Goal: Transaction & Acquisition: Purchase product/service

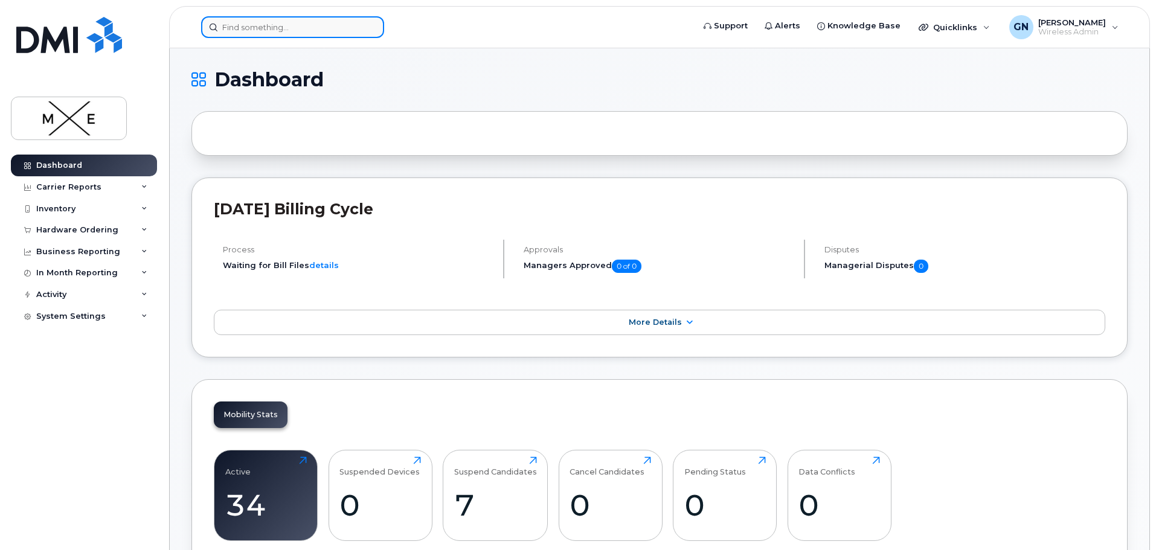
drag, startPoint x: 254, startPoint y: 28, endPoint x: 265, endPoint y: 21, distance: 12.6
click at [255, 28] on input at bounding box center [292, 27] width 183 height 22
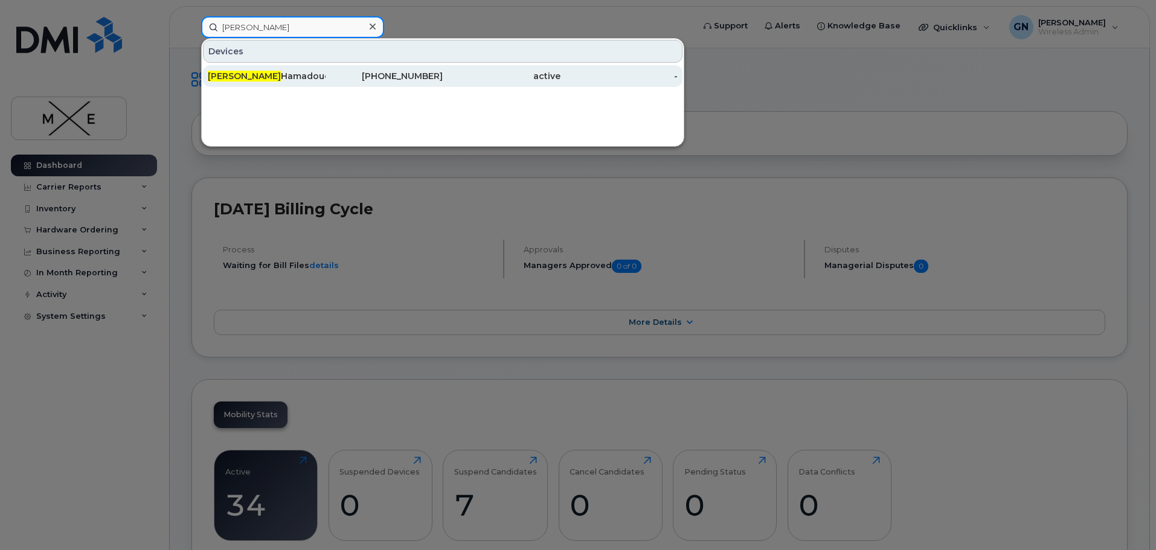
type input "Rosa"
click at [284, 77] on div "Rosa Hamadouche" at bounding box center [267, 76] width 118 height 12
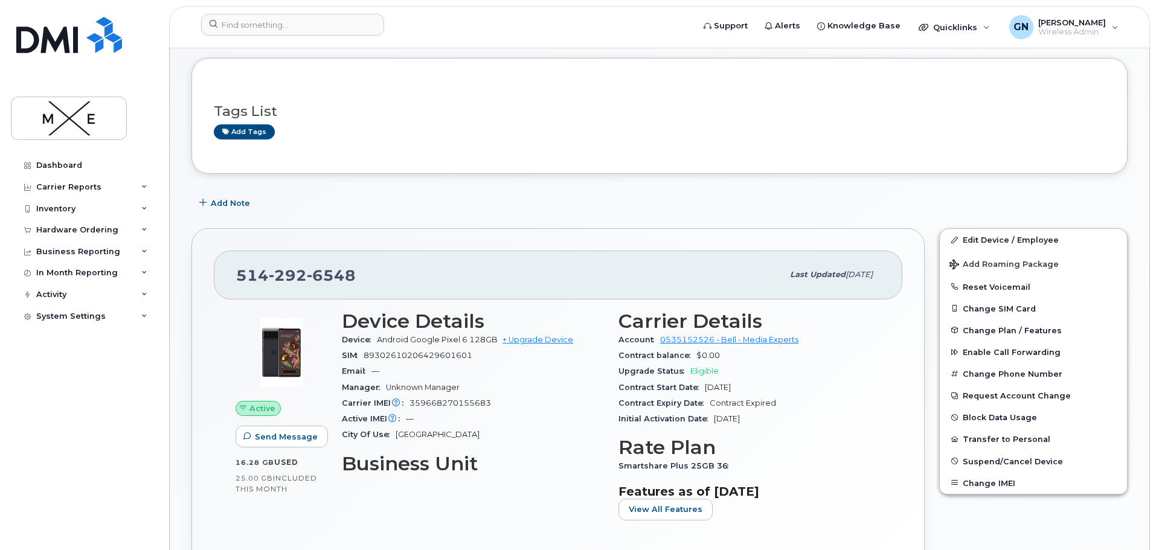
scroll to position [121, 0]
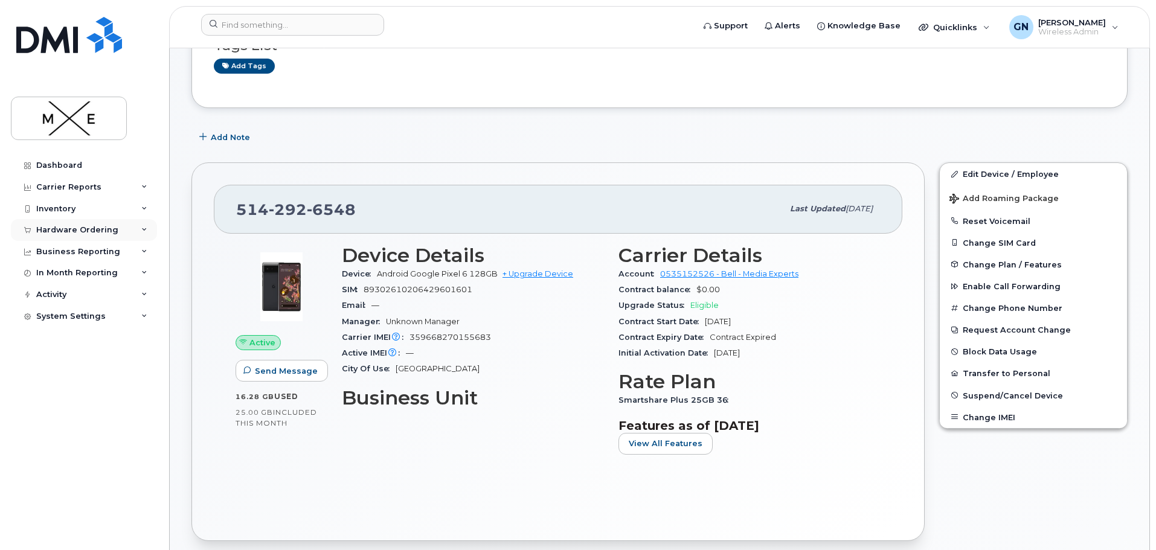
click at [143, 230] on icon at bounding box center [144, 230] width 6 height 6
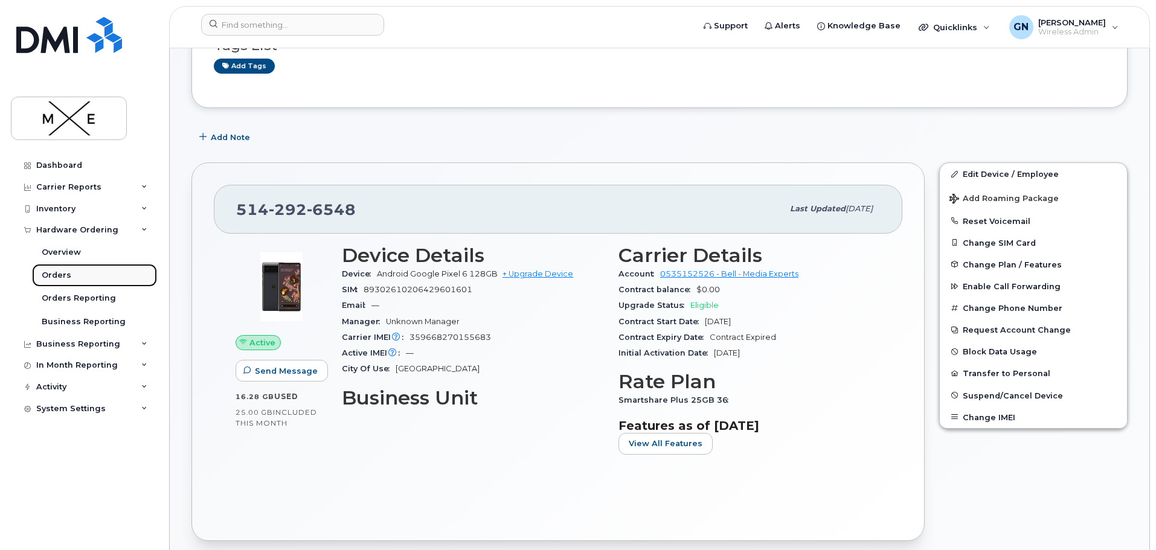
click at [69, 275] on link "Orders" at bounding box center [94, 275] width 125 height 23
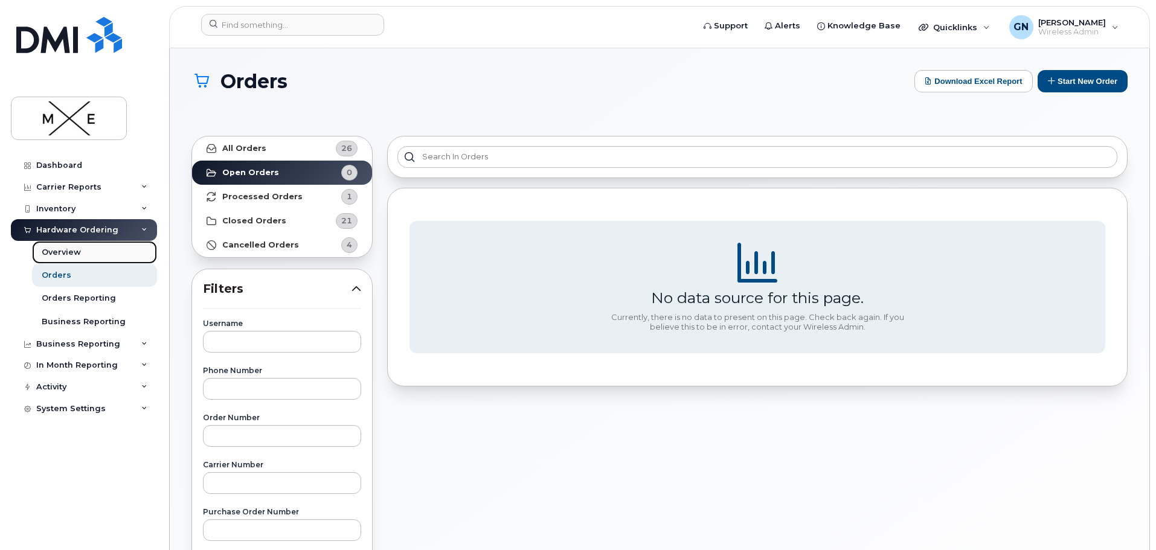
click at [71, 251] on div "Overview" at bounding box center [61, 252] width 39 height 11
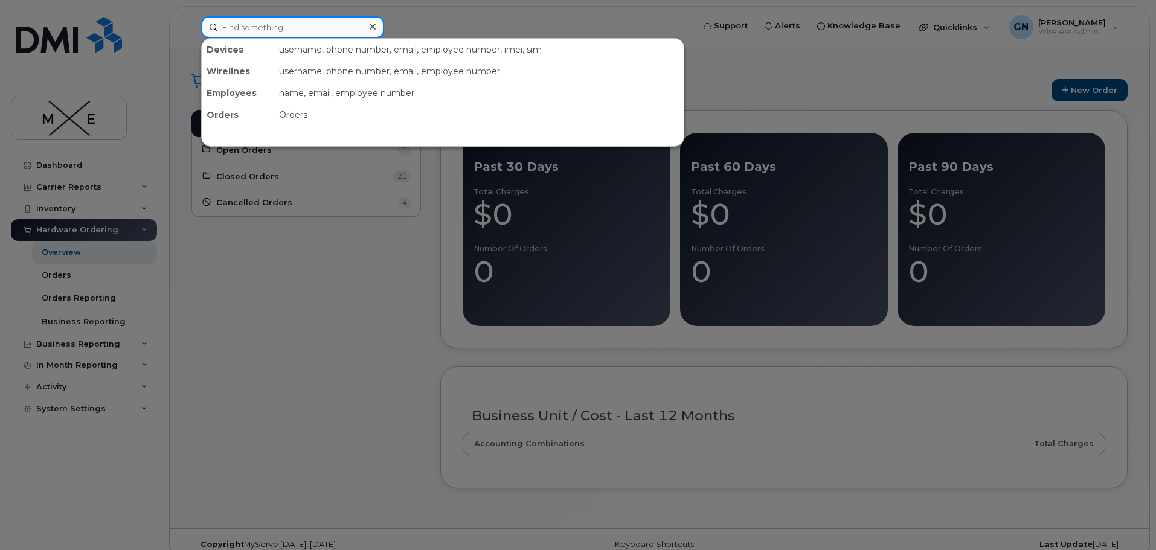
click at [260, 29] on input at bounding box center [292, 27] width 183 height 22
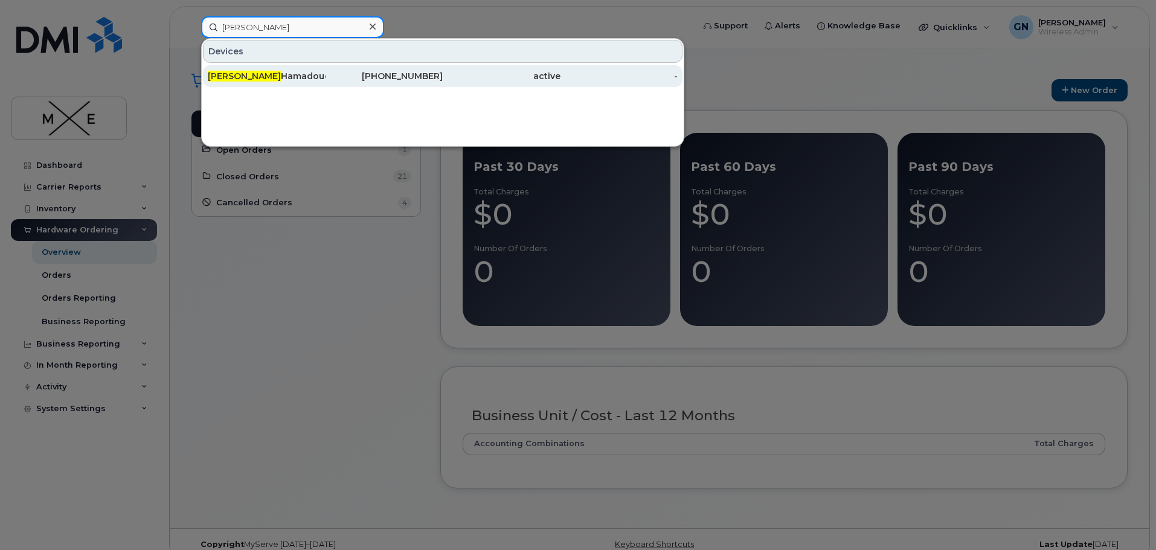
type input "rosa"
click at [269, 75] on div "Rosa Hamadouche" at bounding box center [267, 76] width 118 height 12
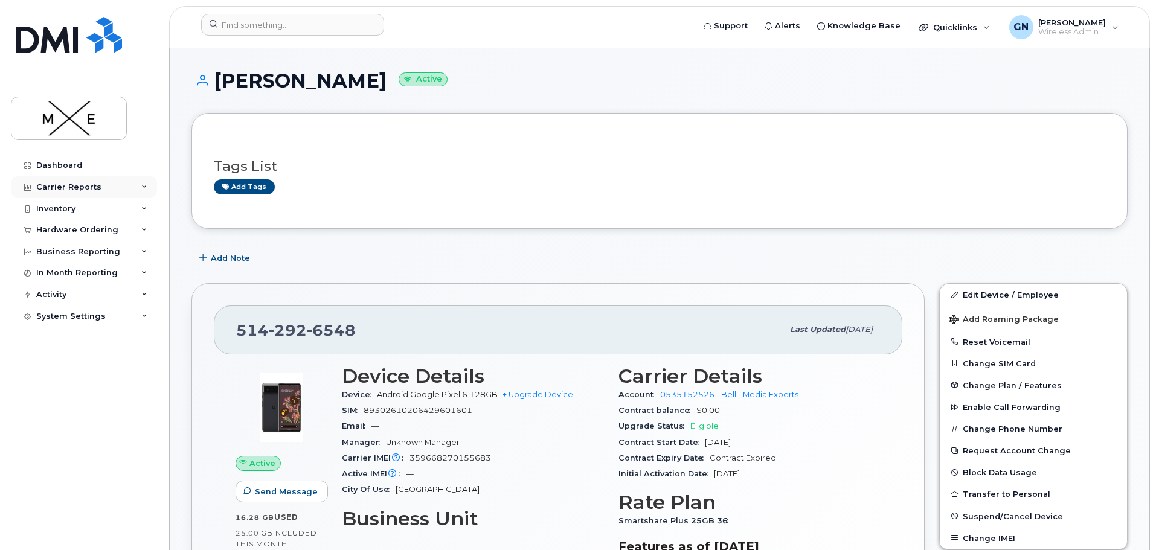
click at [142, 186] on icon at bounding box center [144, 187] width 6 height 6
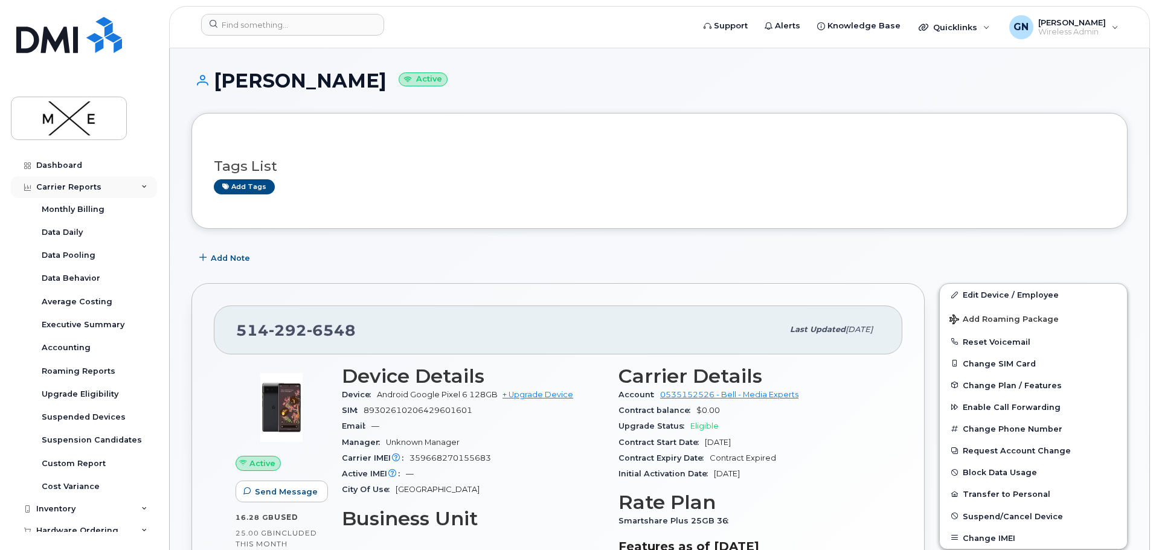
click at [142, 186] on icon at bounding box center [144, 187] width 6 height 6
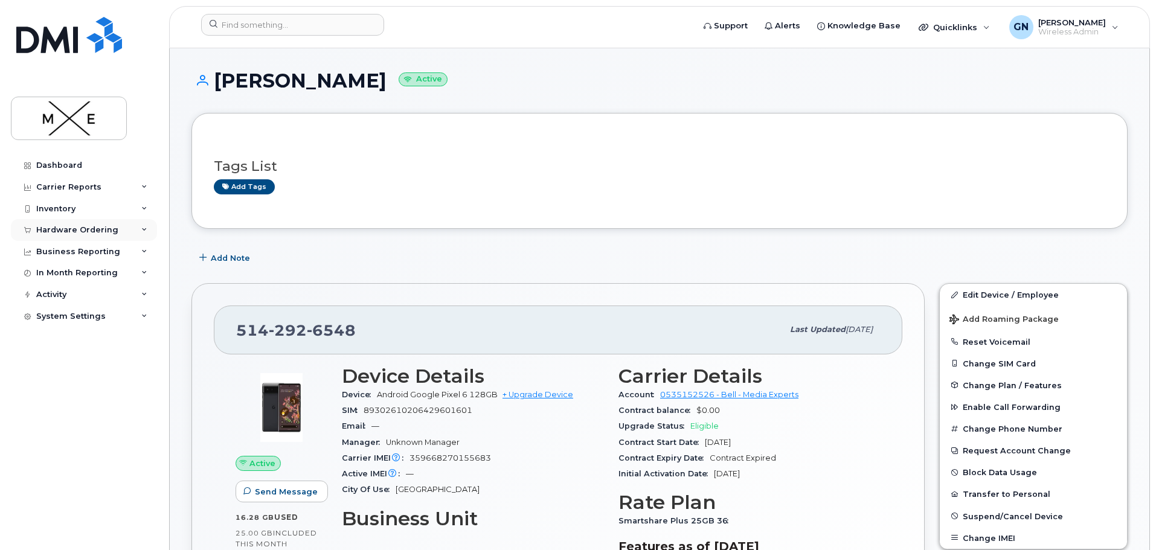
click at [147, 229] on icon at bounding box center [144, 230] width 6 height 6
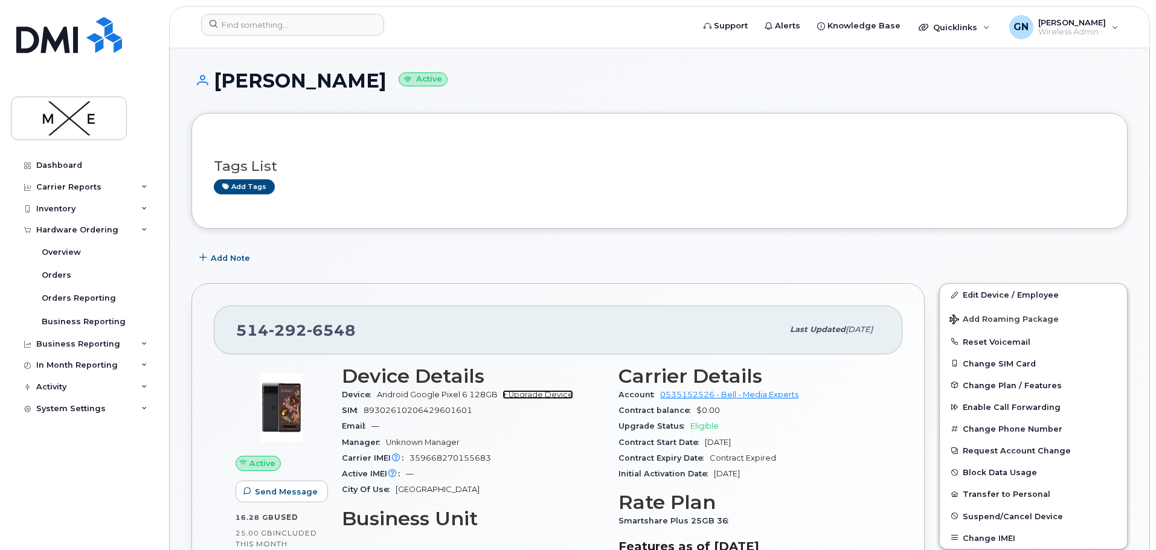
click at [535, 395] on link "+ Upgrade Device" at bounding box center [538, 394] width 71 height 9
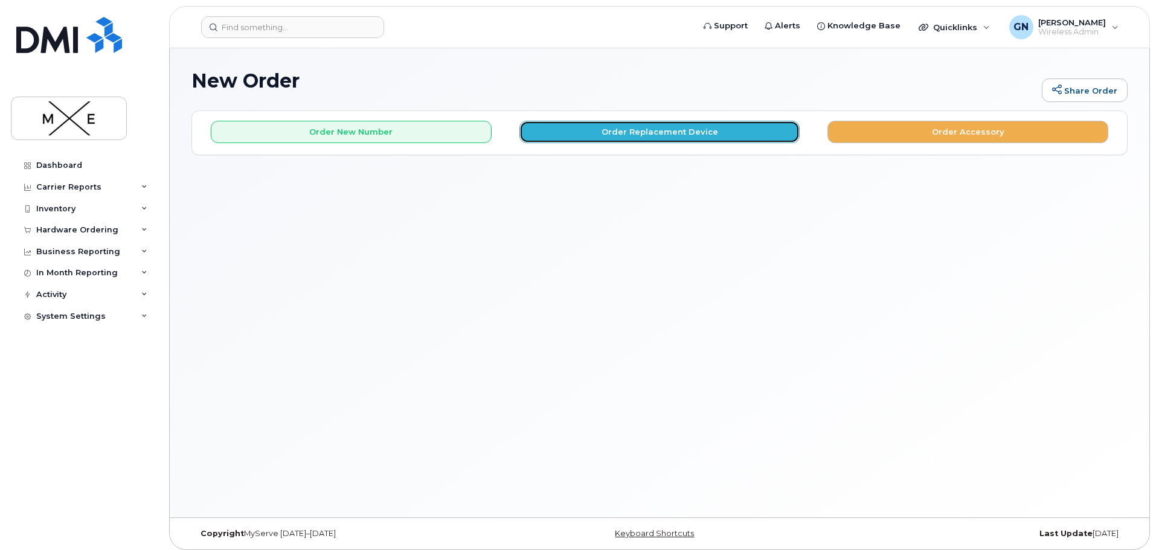
click at [648, 130] on button "Order Replacement Device" at bounding box center [660, 132] width 281 height 22
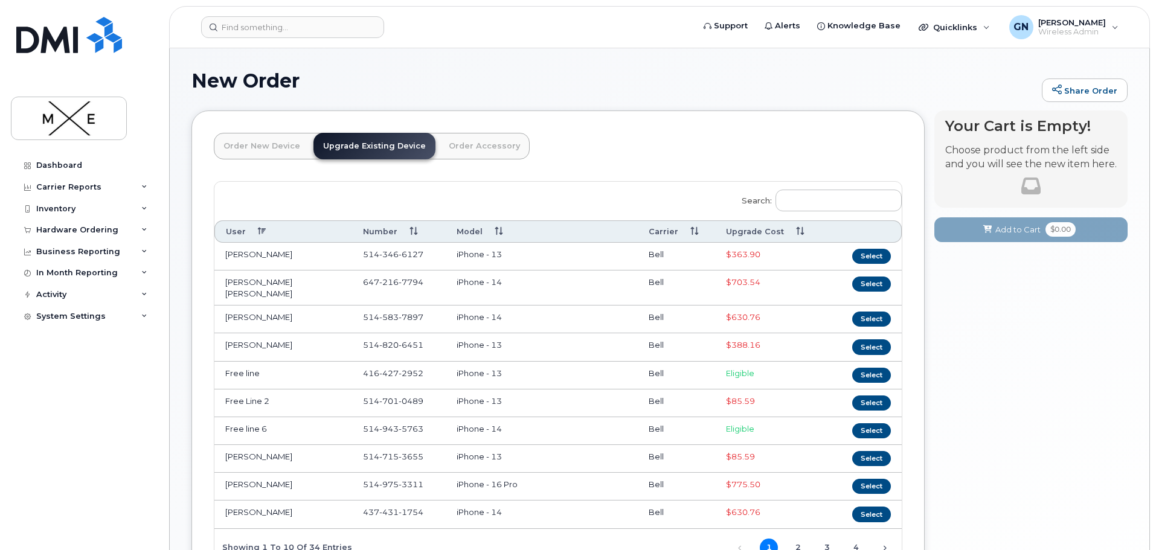
click at [750, 227] on th "Upgrade Cost" at bounding box center [769, 232] width 109 height 22
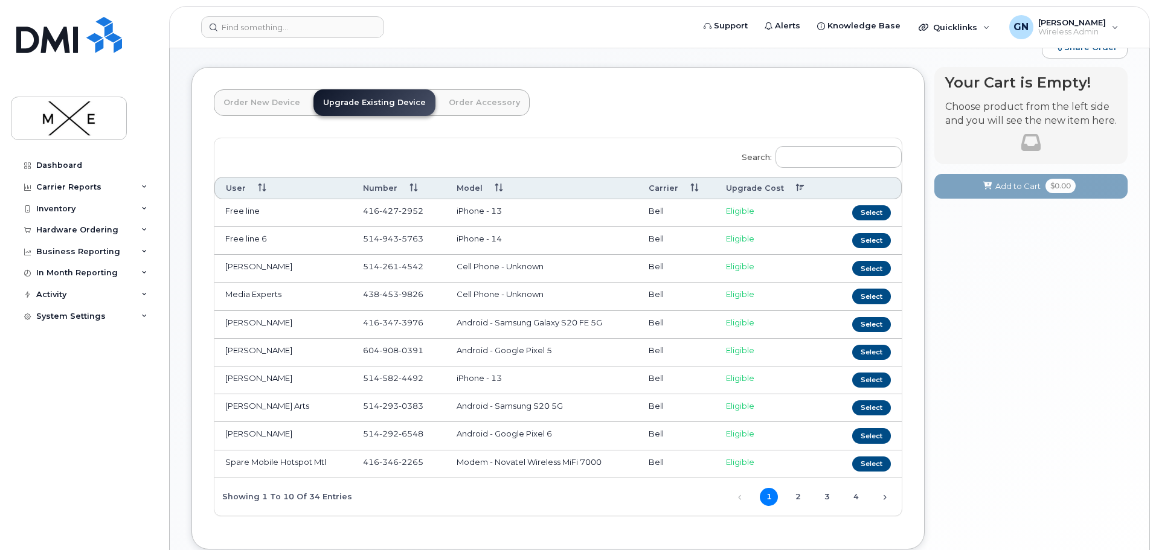
scroll to position [60, 0]
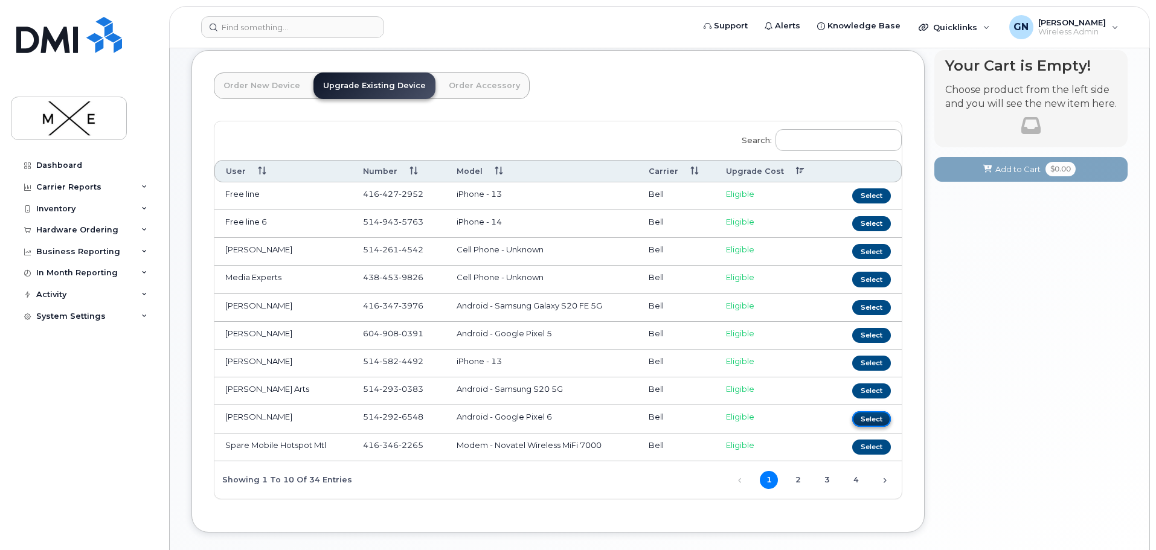
click at [864, 416] on button "Select" at bounding box center [871, 418] width 39 height 15
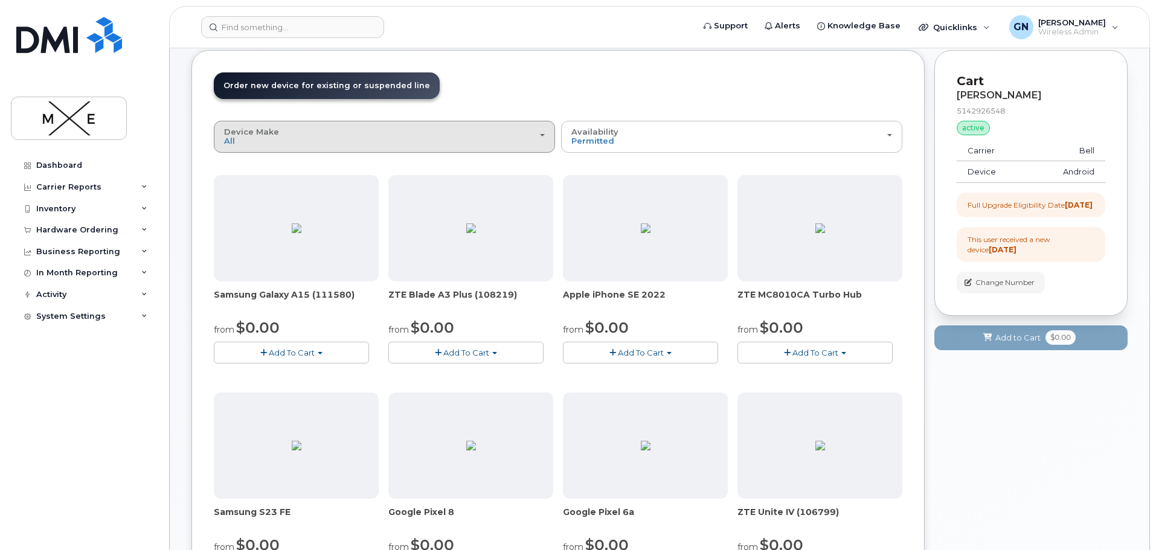
click at [423, 150] on button "Device Make All Aircard Android Cell Phone HUB iPhone Modem Tablet" at bounding box center [384, 136] width 341 height 31
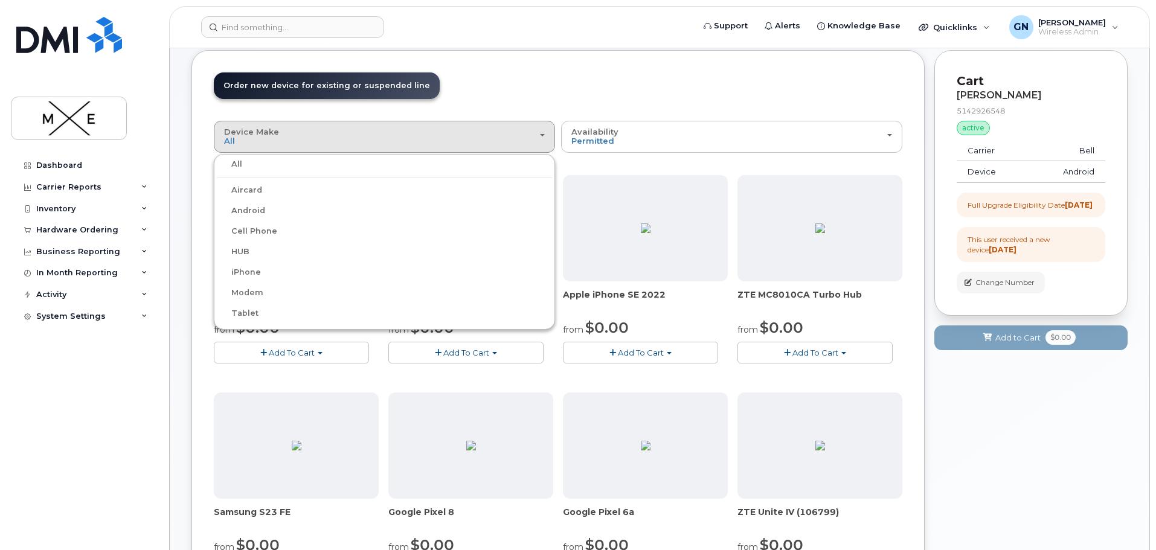
click at [250, 271] on label "iPhone" at bounding box center [239, 272] width 44 height 14
click at [0, 0] on input "iPhone" at bounding box center [0, 0] width 0 height 0
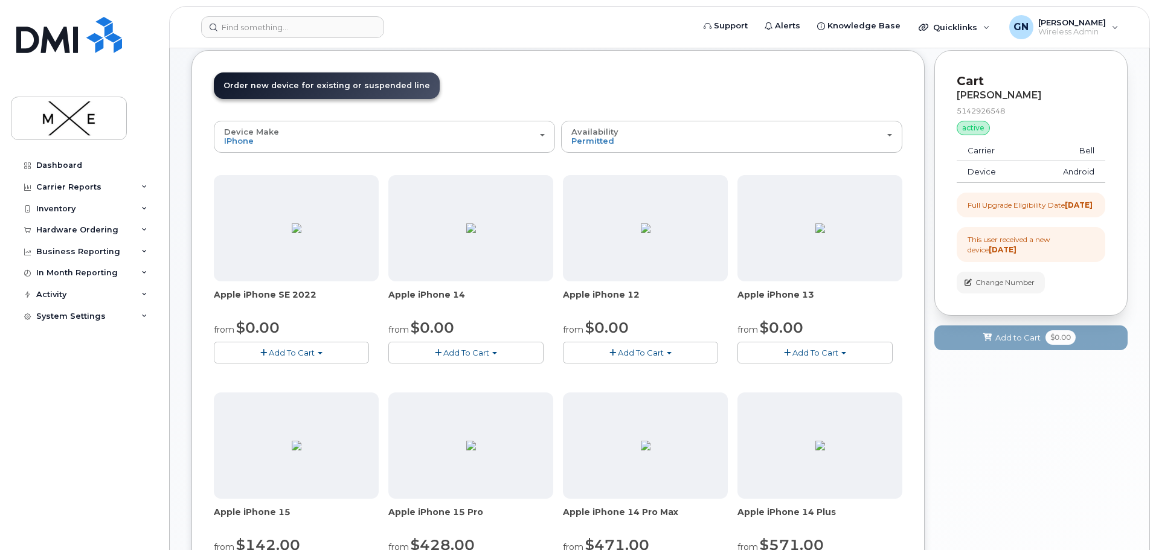
scroll to position [121, 0]
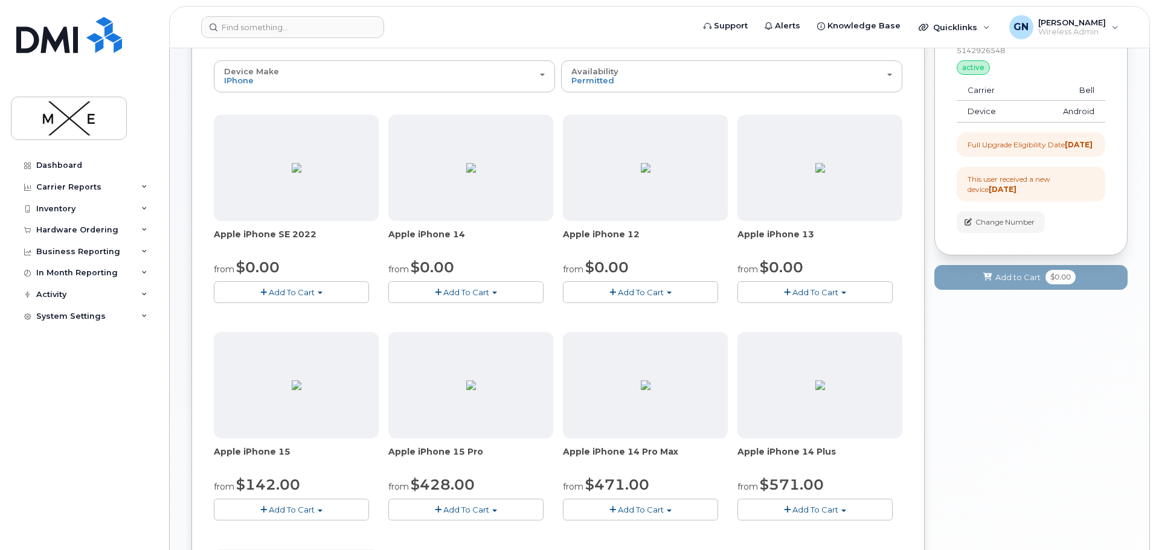
click at [475, 291] on span "Add To Cart" at bounding box center [466, 293] width 46 height 10
click at [473, 328] on link "$0.00 - 3-year upgrade (128GB model)" at bounding box center [491, 329] width 200 height 15
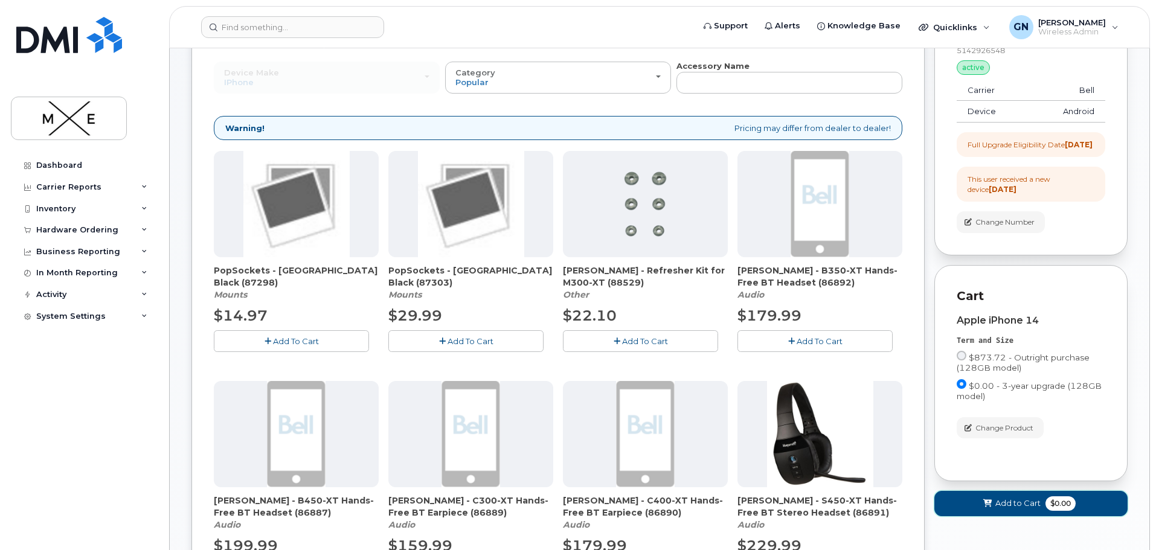
click at [1013, 509] on span "Add to Cart" at bounding box center [1018, 503] width 45 height 11
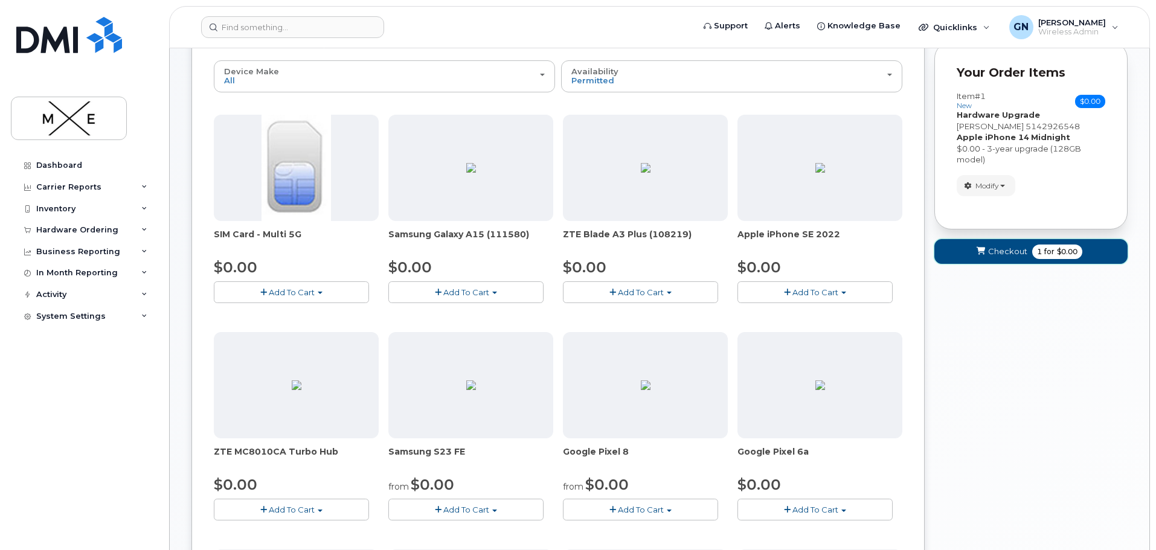
click at [1003, 249] on span "Checkout" at bounding box center [1007, 251] width 39 height 11
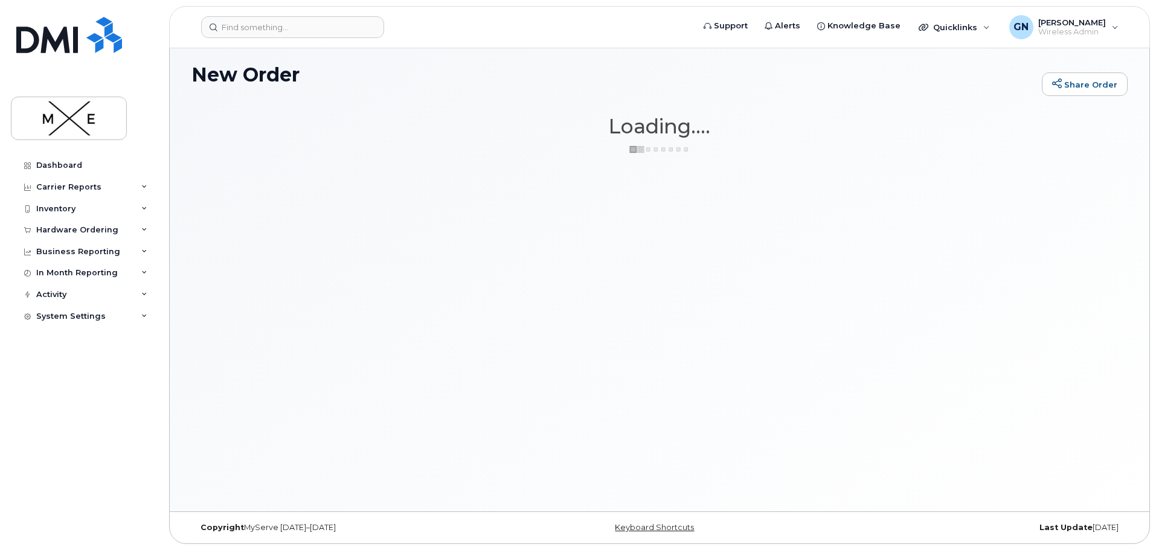
scroll to position [6, 0]
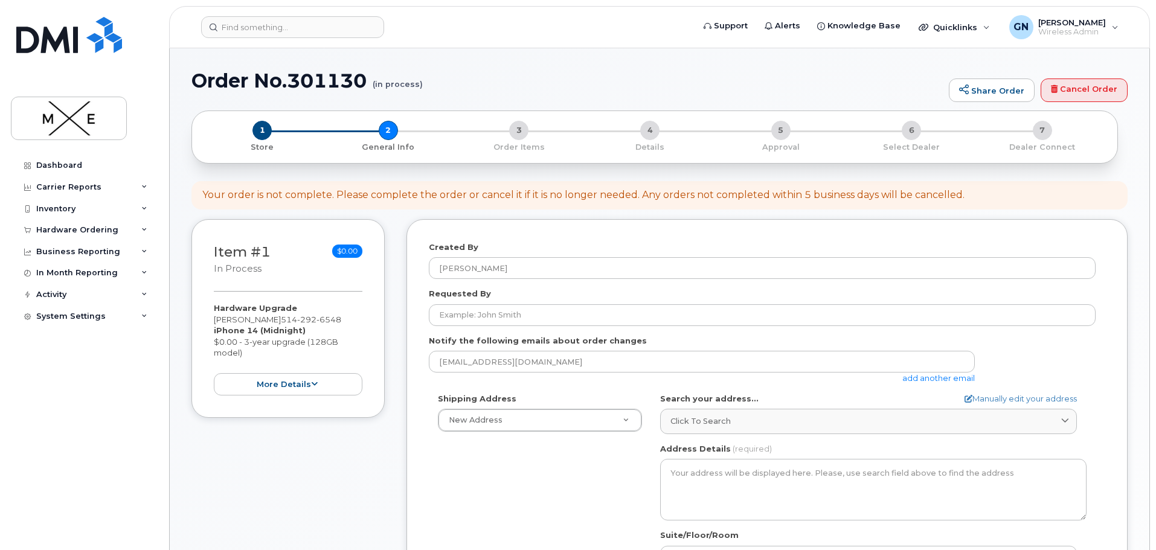
select select
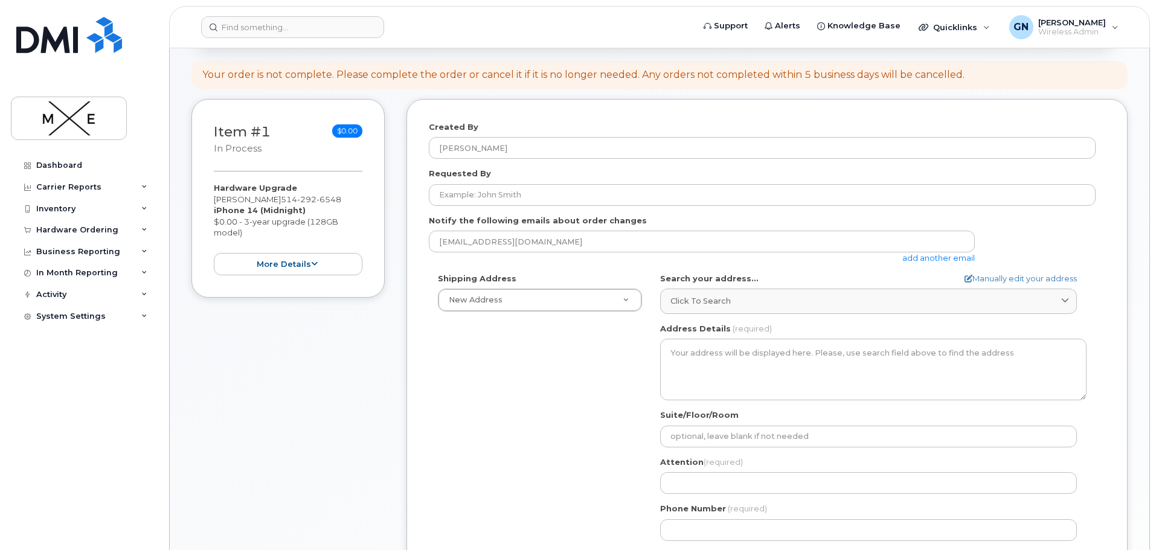
scroll to position [121, 0]
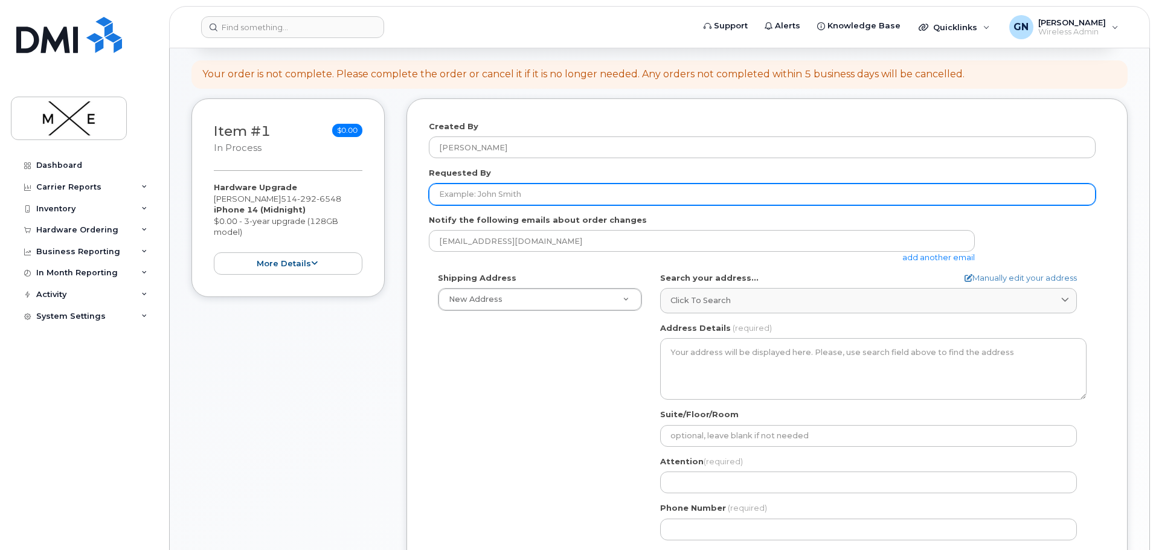
click at [551, 189] on input "Requested By" at bounding box center [762, 195] width 667 height 22
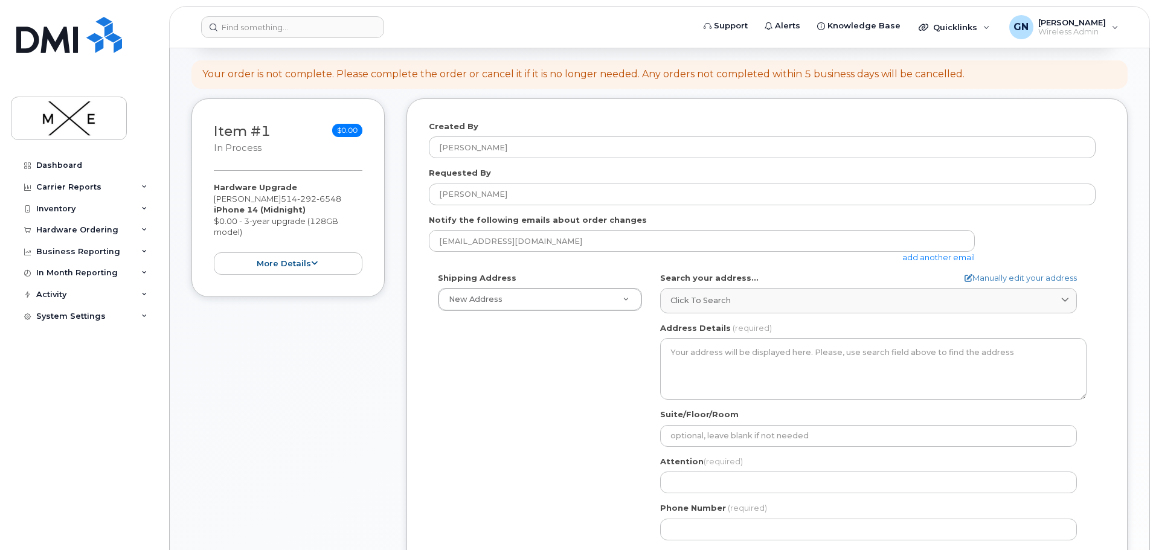
drag, startPoint x: 289, startPoint y: 200, endPoint x: 205, endPoint y: 198, distance: 84.6
click at [205, 198] on div "Item #1 in process $0.00 Hardware Upgrade Rosa Hamadouche 514 292 6548 iPhone 1…" at bounding box center [288, 197] width 193 height 199
copy div "[PERSON_NAME]"
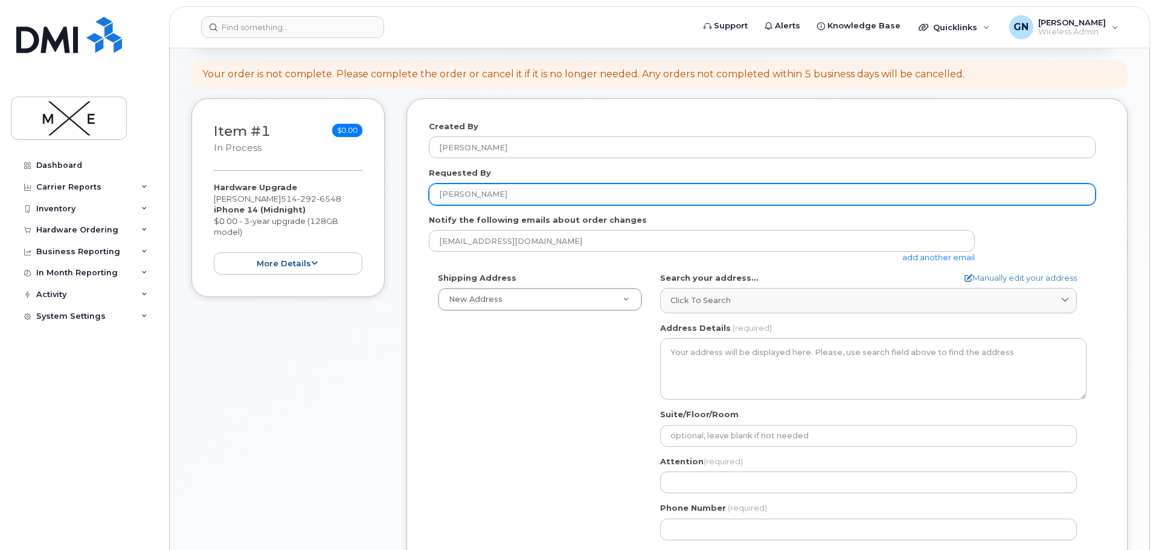
drag, startPoint x: 475, startPoint y: 187, endPoint x: 364, endPoint y: 188, distance: 111.8
click at [364, 188] on div "Item #1 in process $0.00 Hardware Upgrade Rosa Hamadouche 514 292 6548 iPhone 1…" at bounding box center [660, 424] width 936 height 652
paste input "Hamadouche"
type input "[PERSON_NAME]"
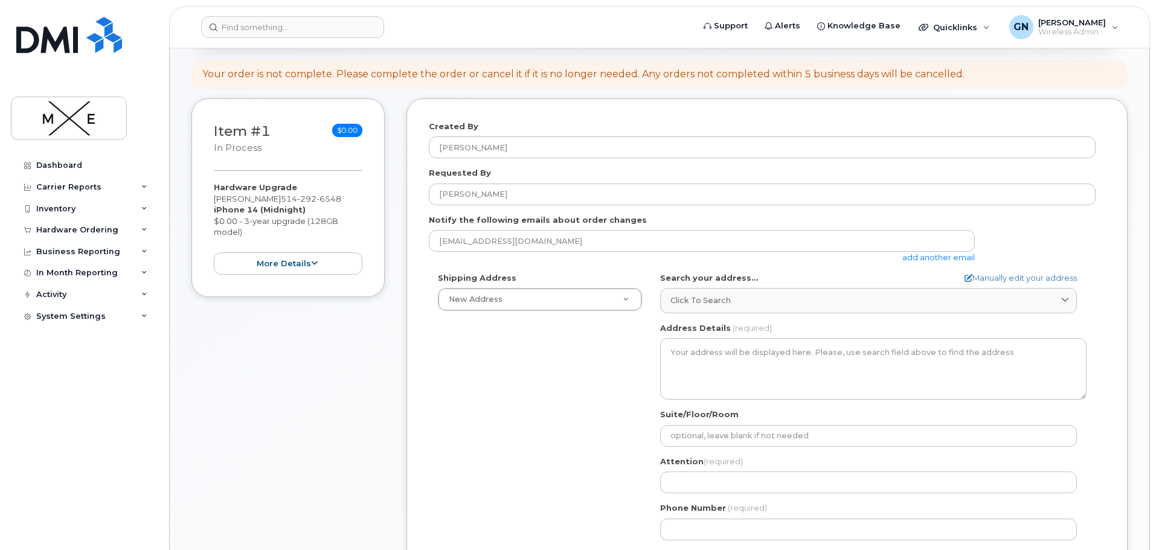
click at [534, 376] on div "Shipping Address New Address New Address 10 Bay Street 7236 Marconi St AB Searc…" at bounding box center [762, 410] width 667 height 277
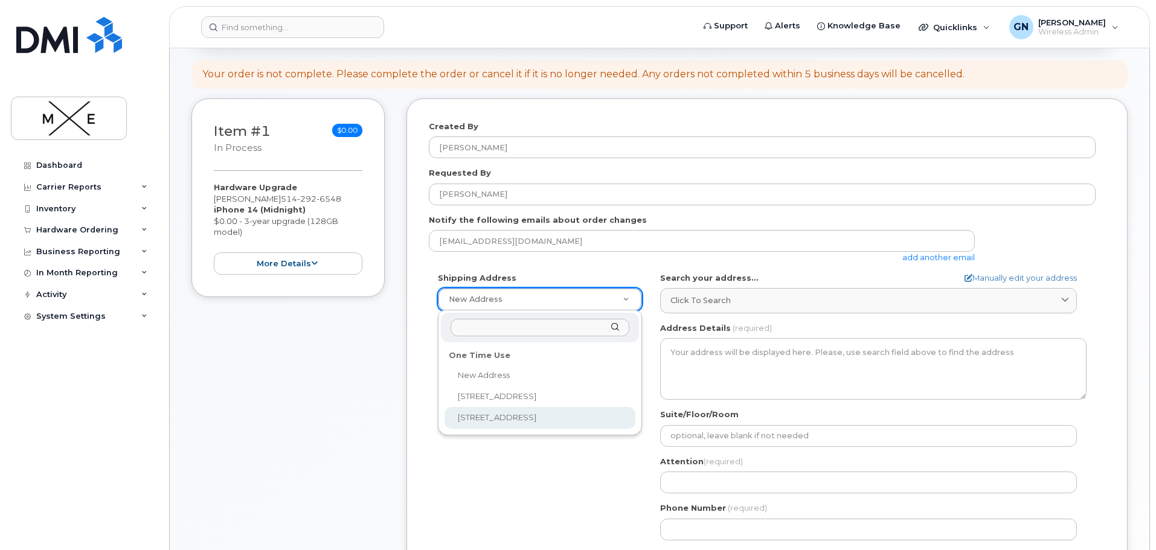
select select "7236 Marconi St"
type textarea "7236 Marconi St MONTRÉAL QC H2R 2Z5 CANADA"
type input "[PERSON_NAME]"
type input "5148821451"
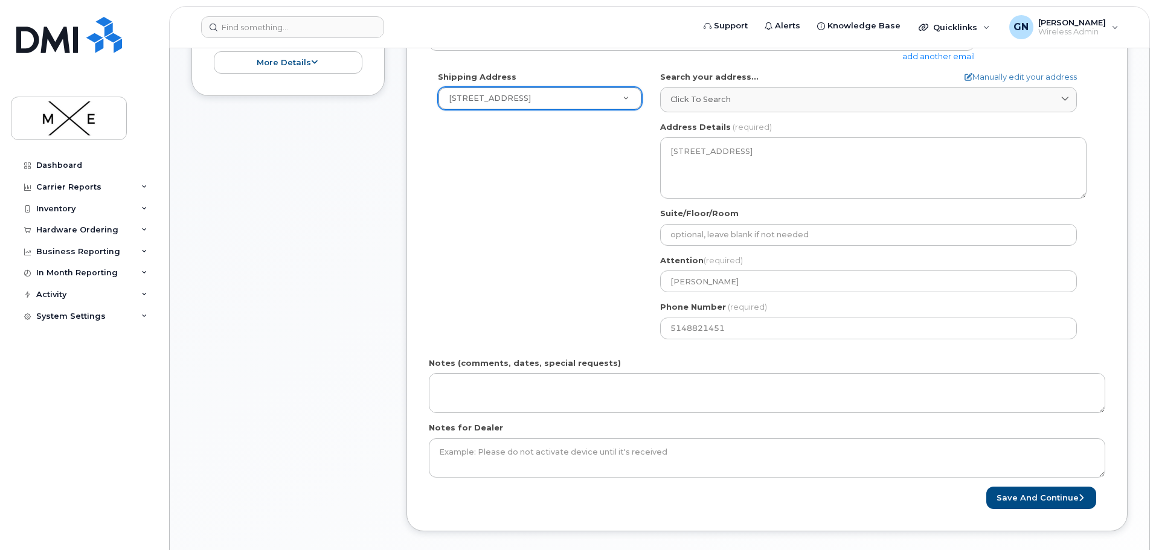
scroll to position [423, 0]
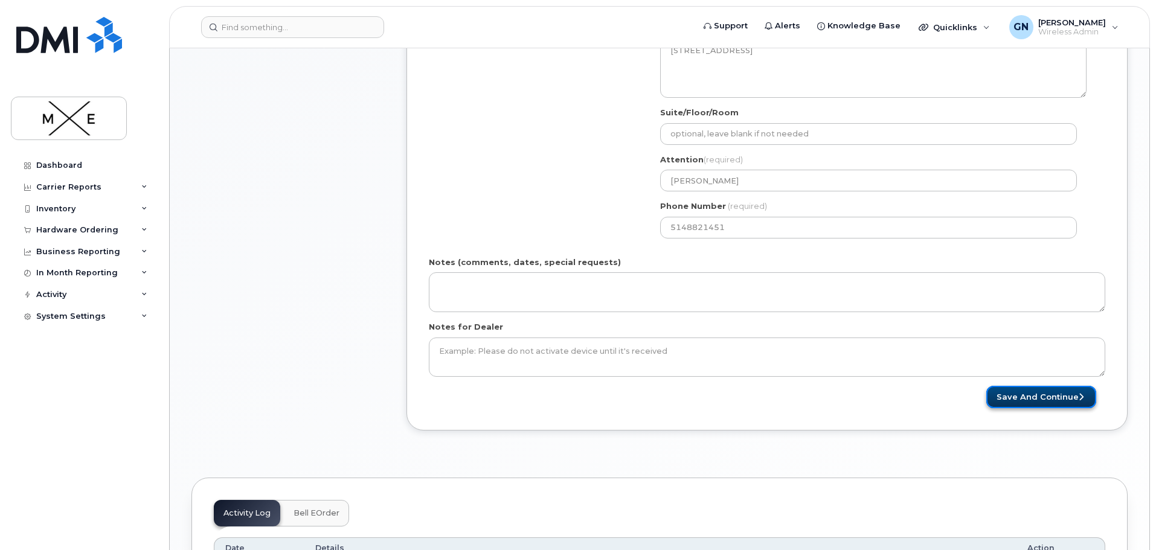
click at [1016, 390] on button "Save and Continue" at bounding box center [1042, 397] width 110 height 22
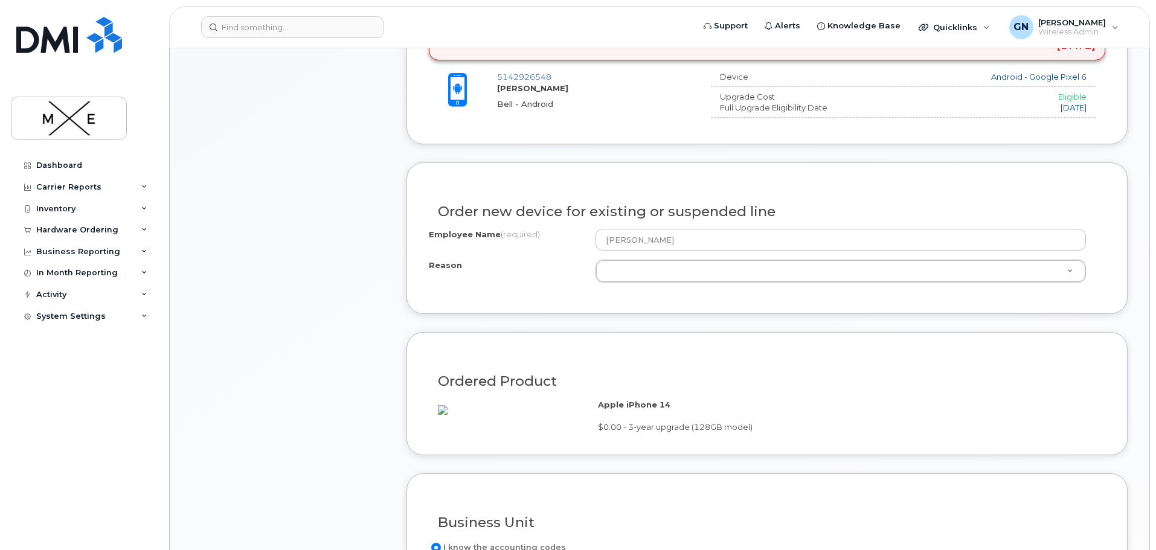
scroll to position [544, 0]
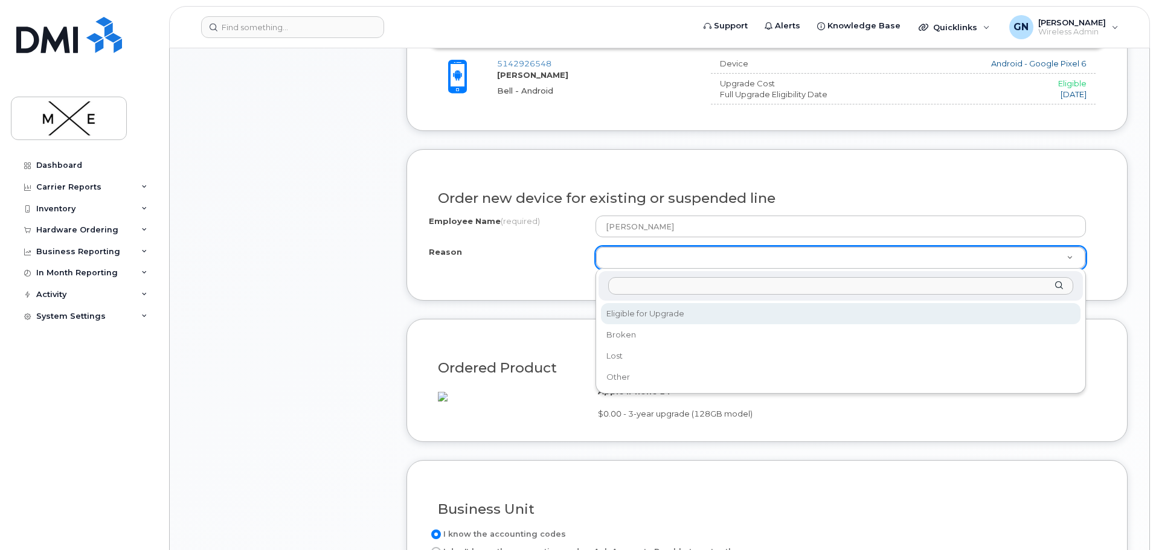
select select "eligible_for_upgrade"
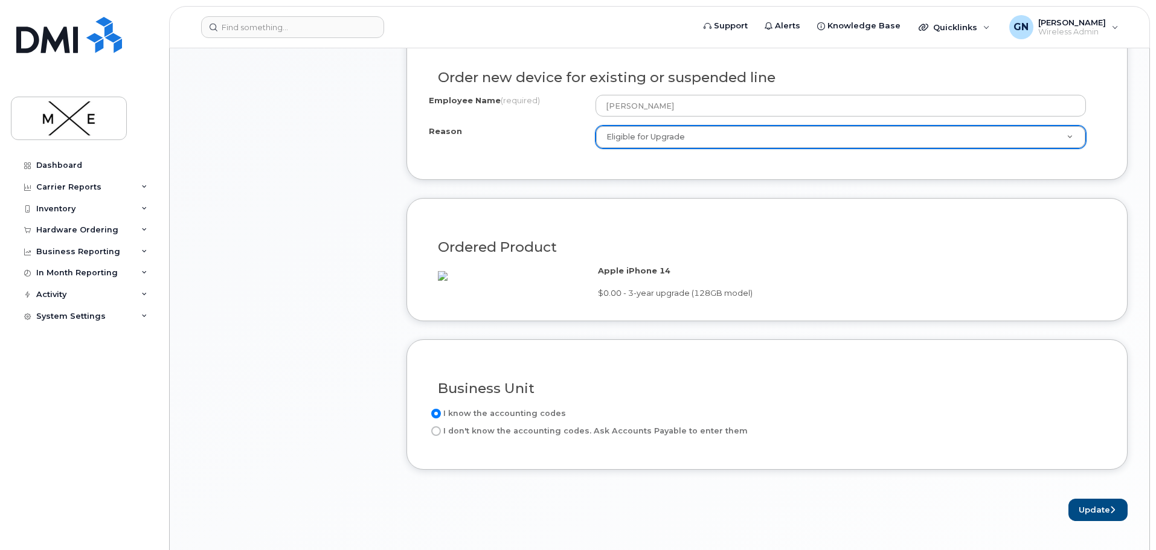
scroll to position [725, 0]
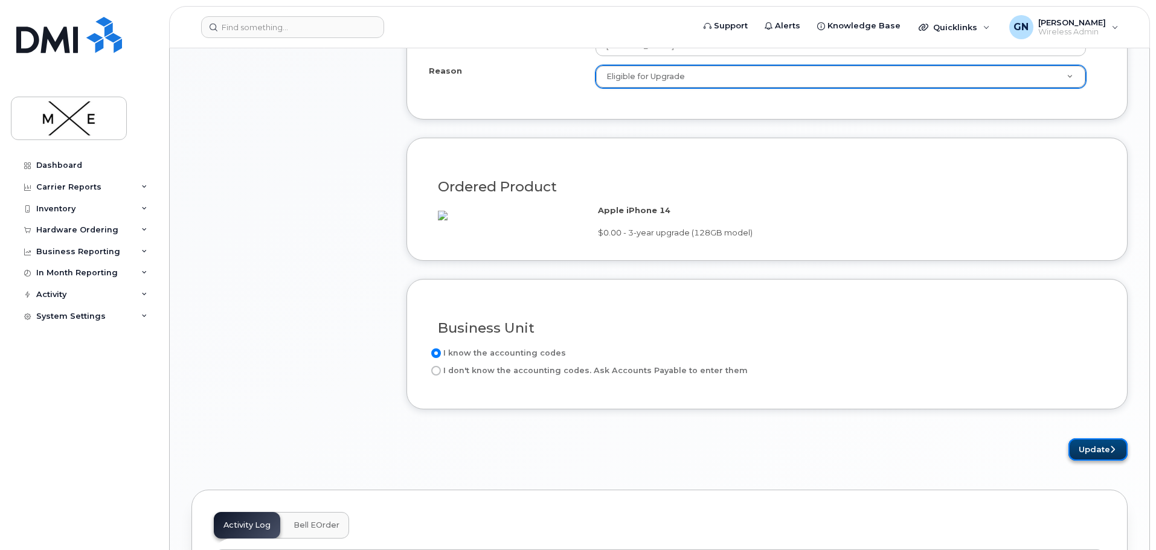
click at [1110, 454] on icon "submit" at bounding box center [1112, 450] width 5 height 8
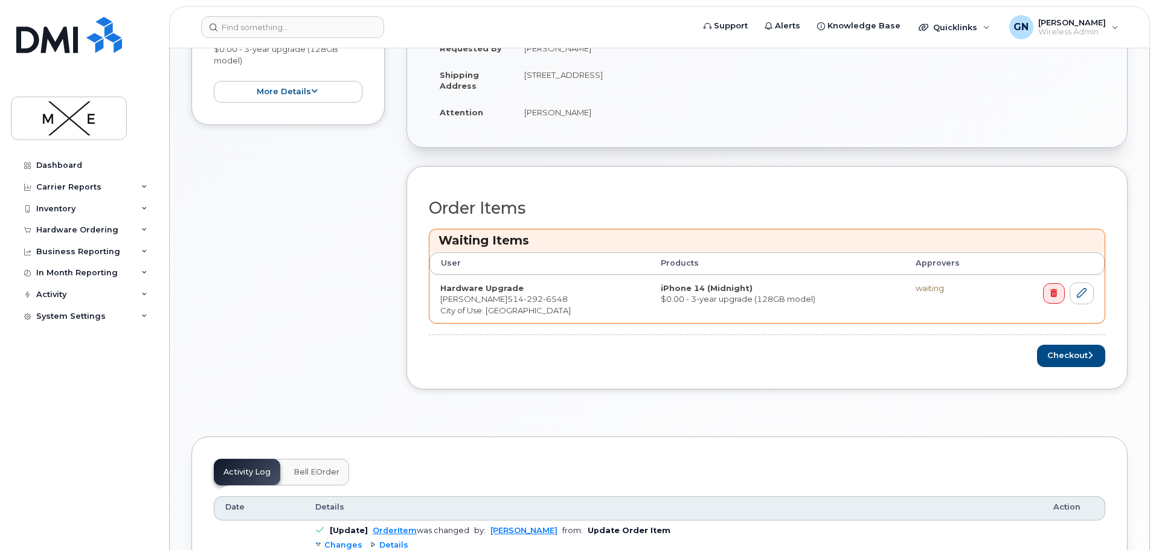
scroll to position [362, 0]
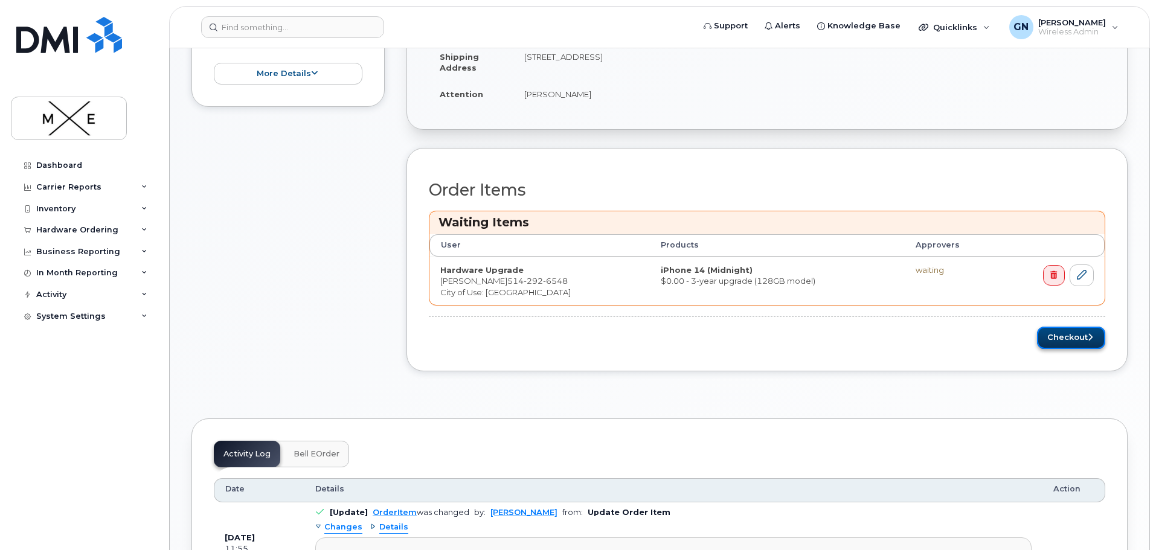
click at [1060, 336] on button "Checkout" at bounding box center [1071, 338] width 68 height 22
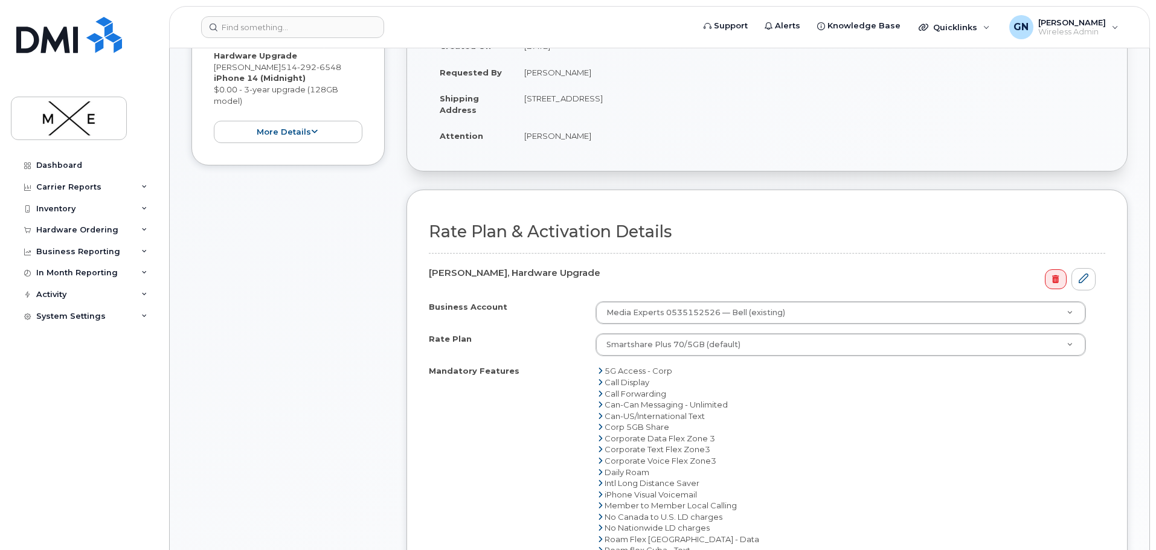
scroll to position [302, 0]
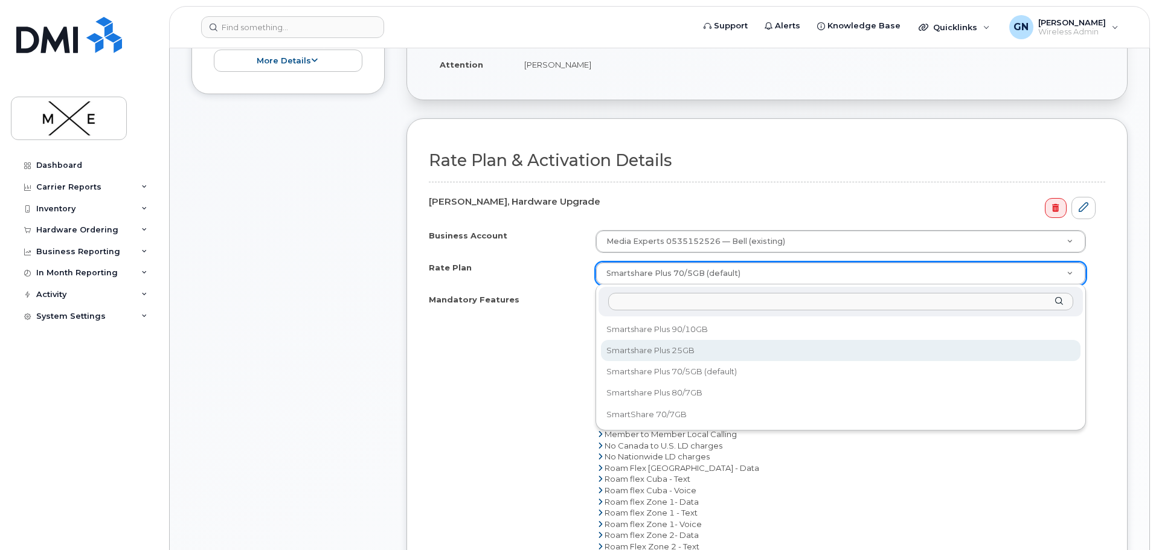
select select "Smartshare Plus 25GB"
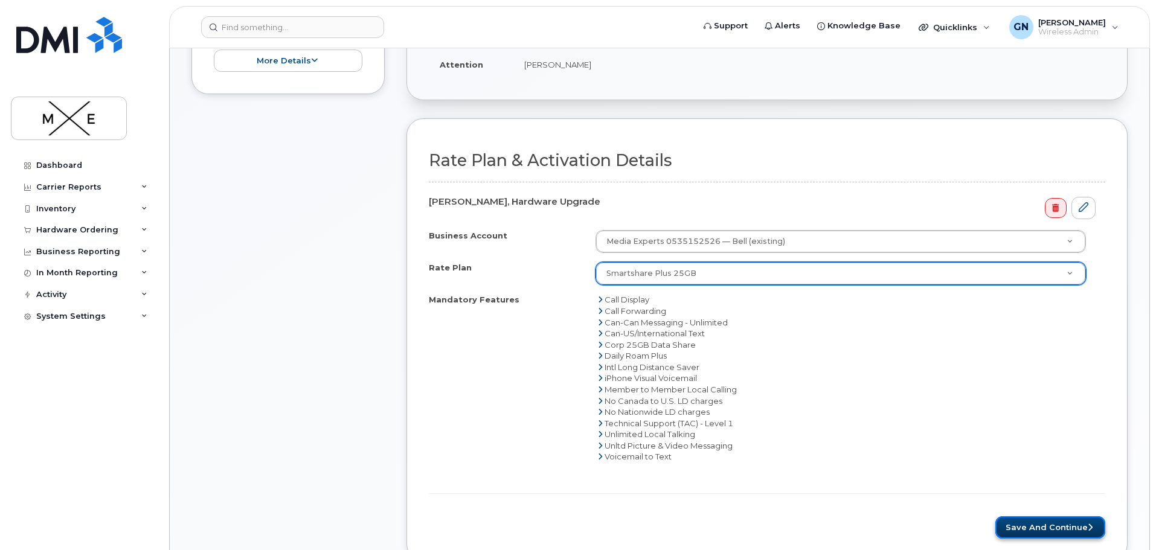
click at [1071, 525] on button "Save and Continue" at bounding box center [1051, 528] width 110 height 22
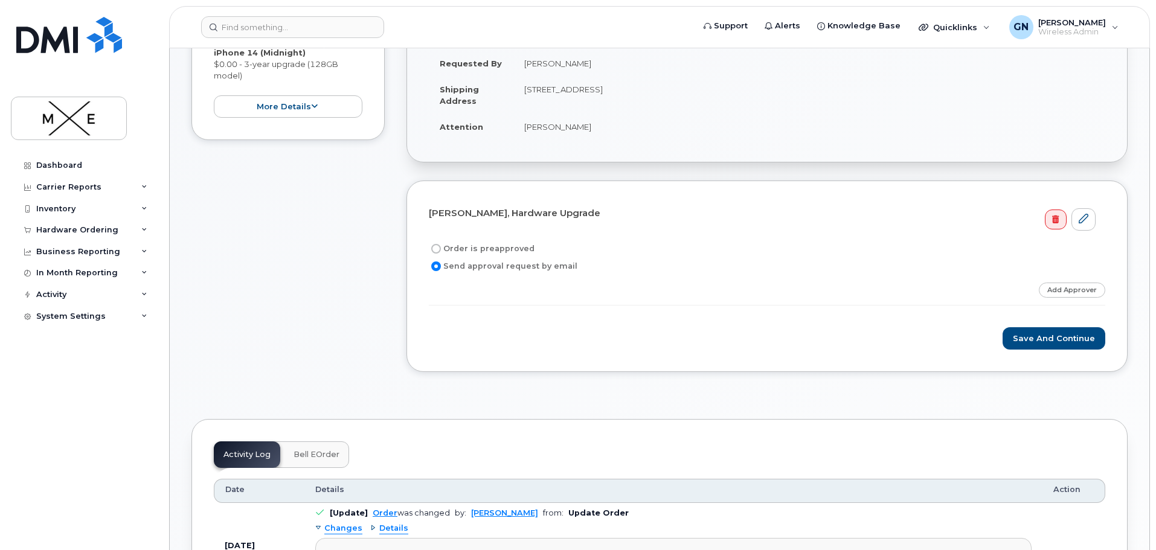
scroll to position [242, 0]
click at [504, 245] on label "Order is preapproved" at bounding box center [482, 247] width 106 height 14
click at [441, 245] on input "Order is preapproved" at bounding box center [436, 247] width 10 height 10
radio input "true"
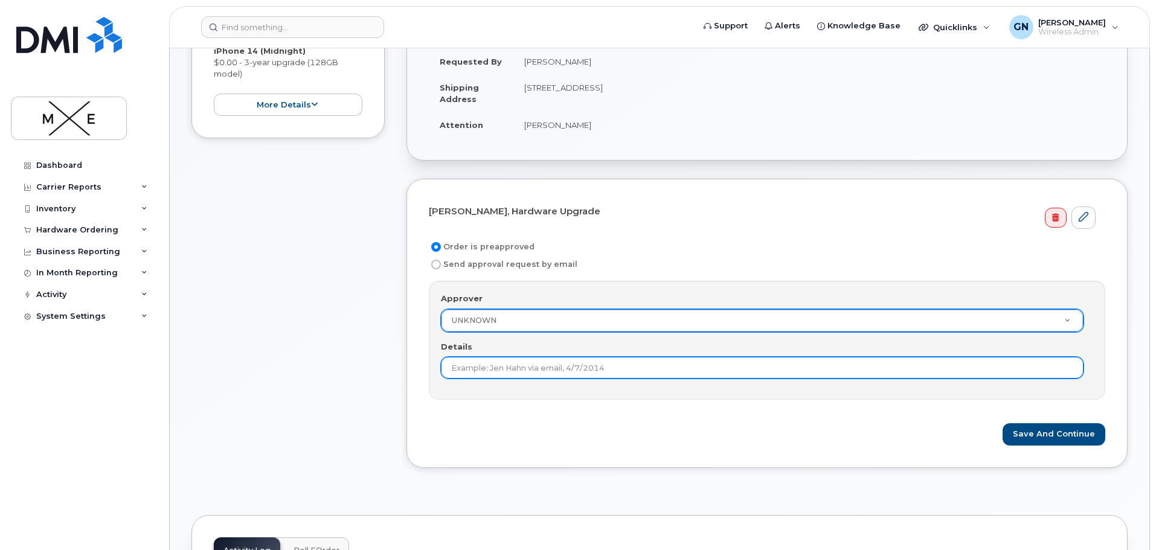
click at [517, 362] on input "Details" at bounding box center [762, 368] width 643 height 22
type input "Approved by [PERSON_NAME]"
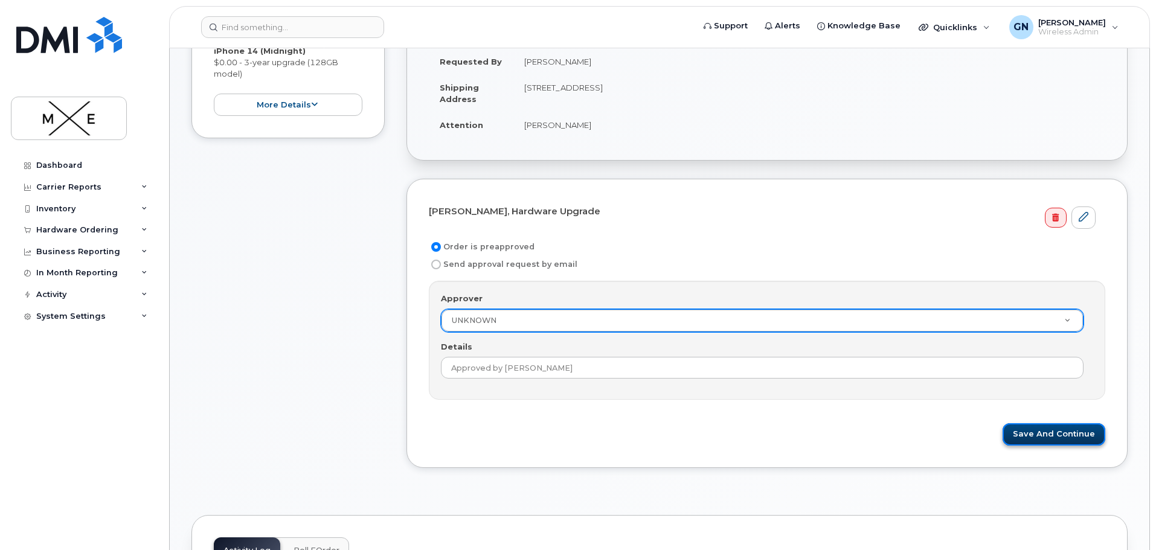
click at [1064, 436] on button "Save and Continue" at bounding box center [1054, 435] width 103 height 22
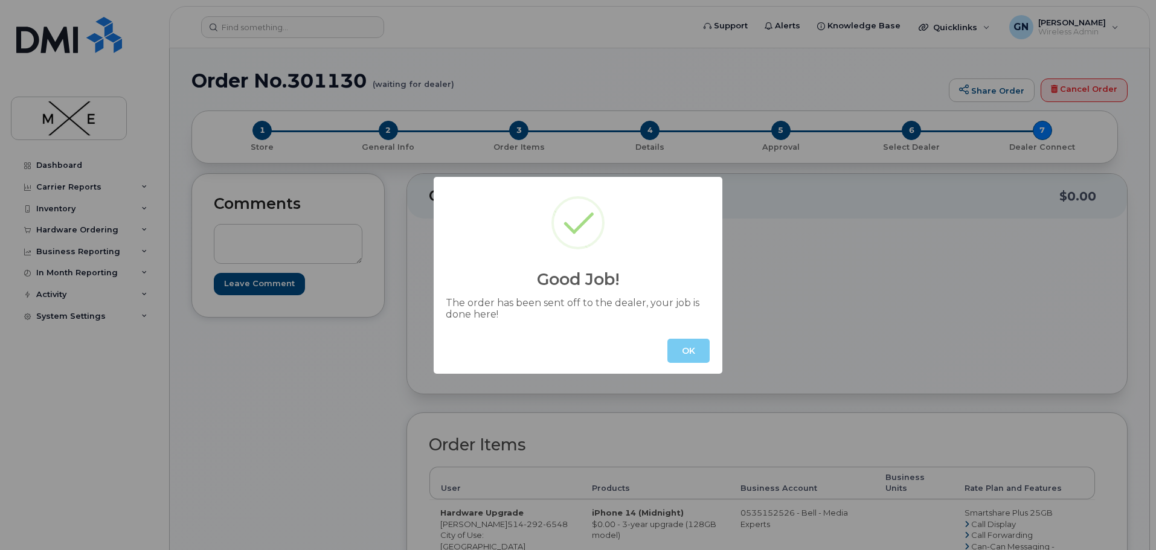
click at [680, 356] on button "OK" at bounding box center [689, 351] width 42 height 24
